Goal: Find specific page/section: Find specific page/section

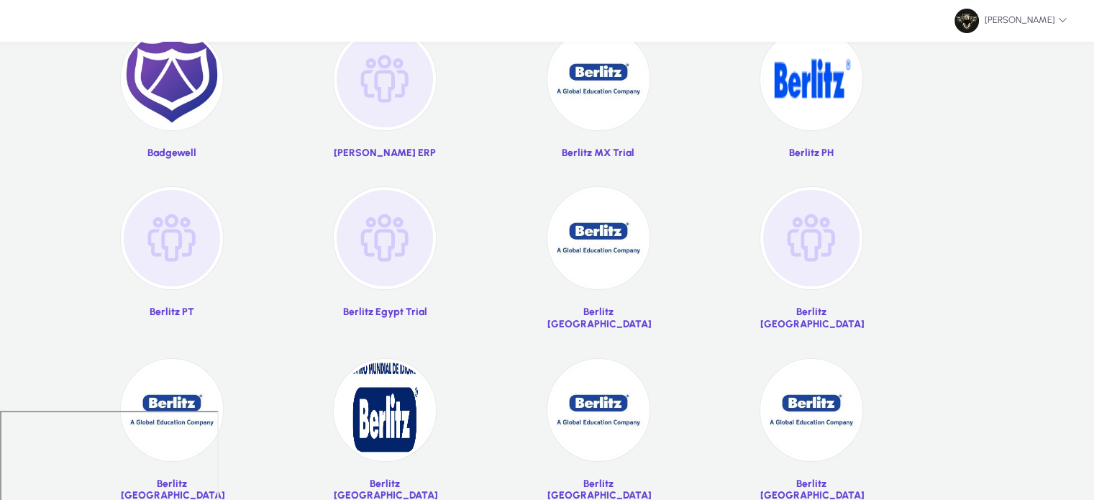
scroll to position [95, 0]
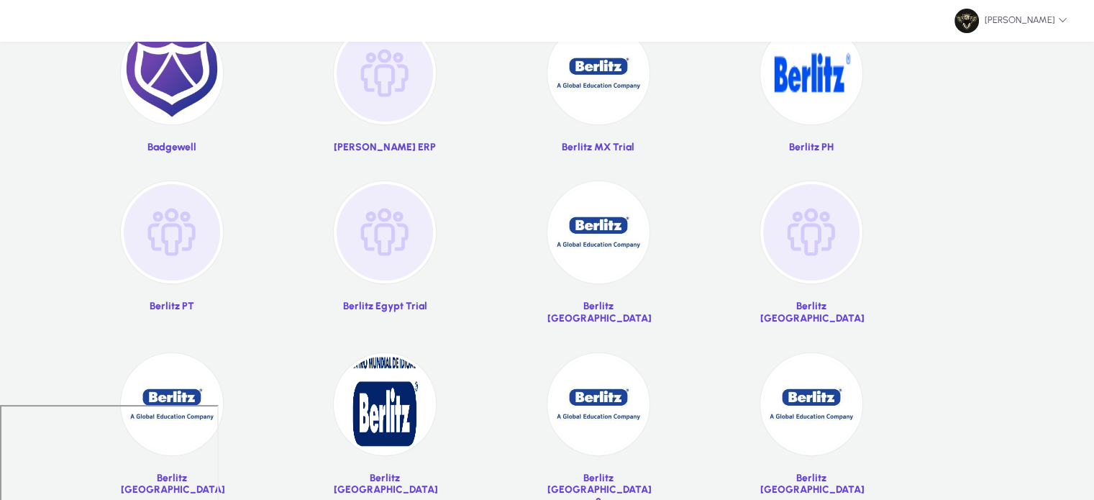
click at [802, 75] on img at bounding box center [811, 73] width 102 height 102
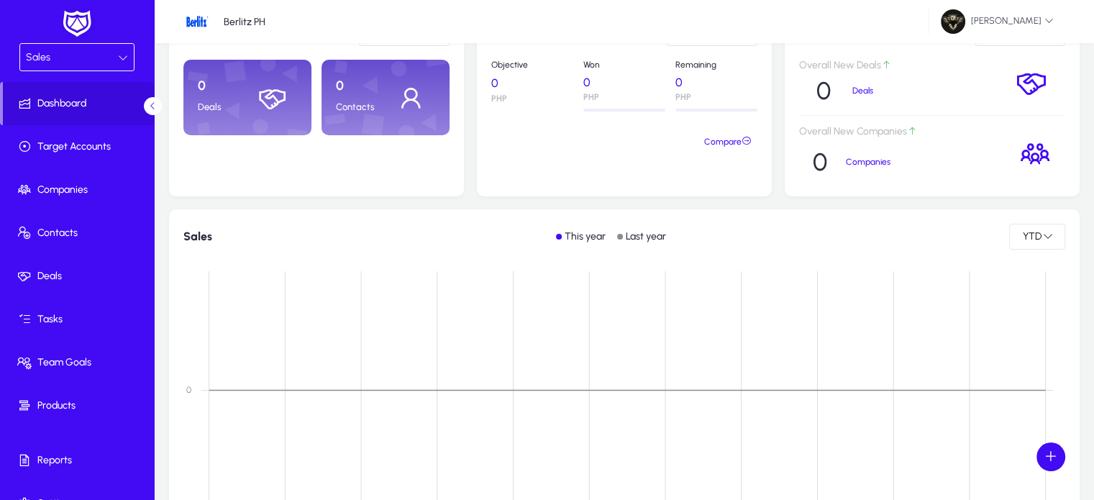
click at [60, 63] on div "Sales" at bounding box center [72, 57] width 92 height 19
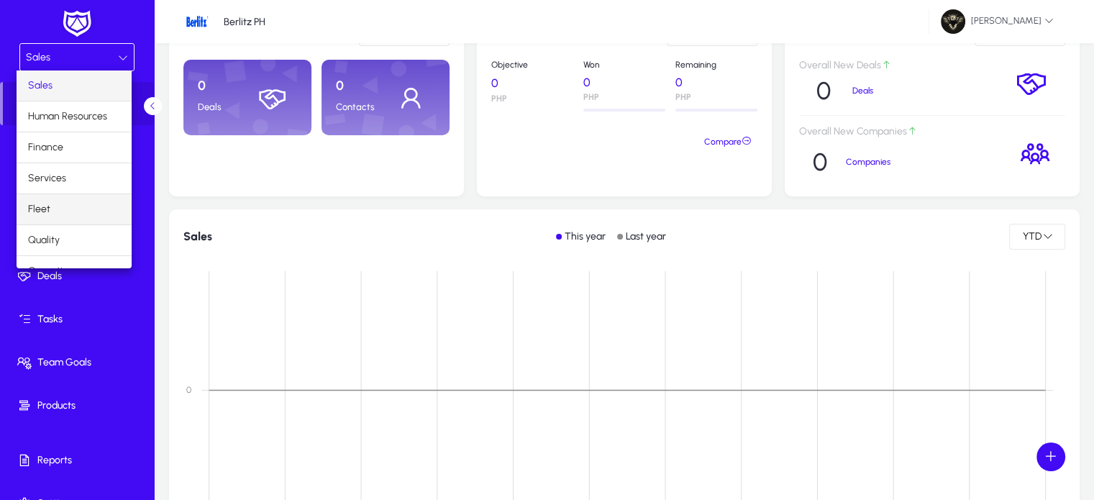
scroll to position [47, 0]
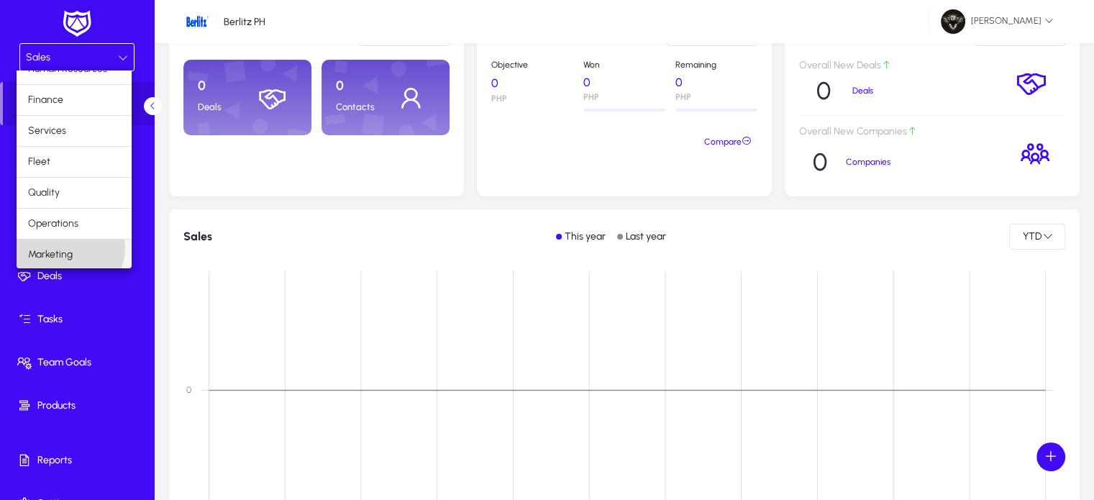
click at [68, 246] on span "Marketing" at bounding box center [50, 254] width 45 height 17
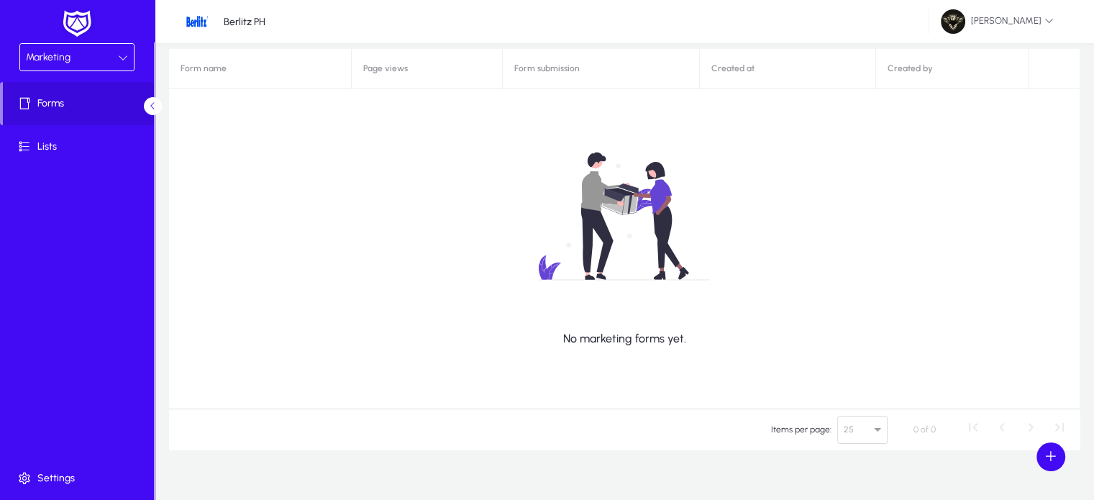
click at [85, 65] on div "Marketing" at bounding box center [72, 57] width 92 height 19
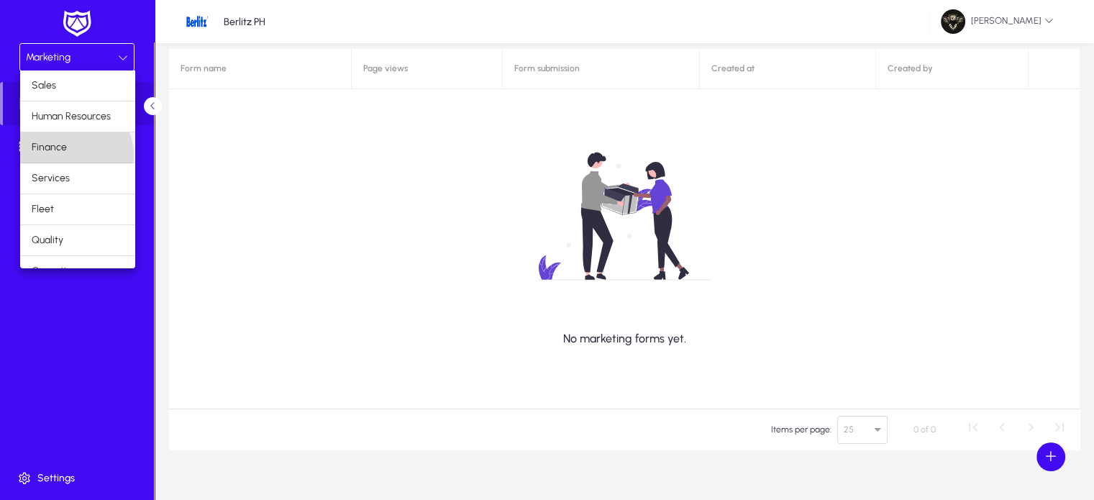
click at [75, 155] on mat-option "Finance" at bounding box center [77, 147] width 115 height 30
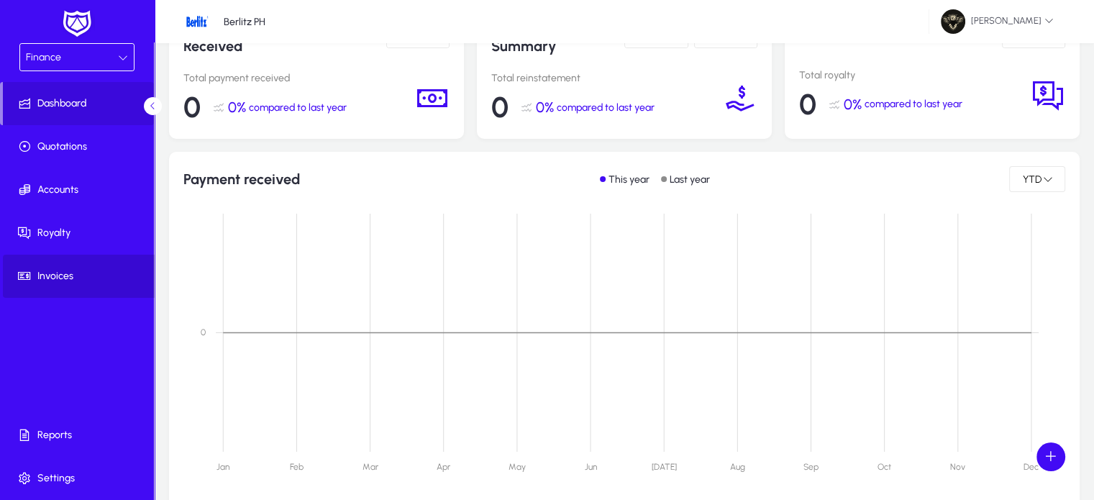
click at [55, 276] on span "Invoices" at bounding box center [80, 276] width 154 height 14
